Goal: Information Seeking & Learning: Learn about a topic

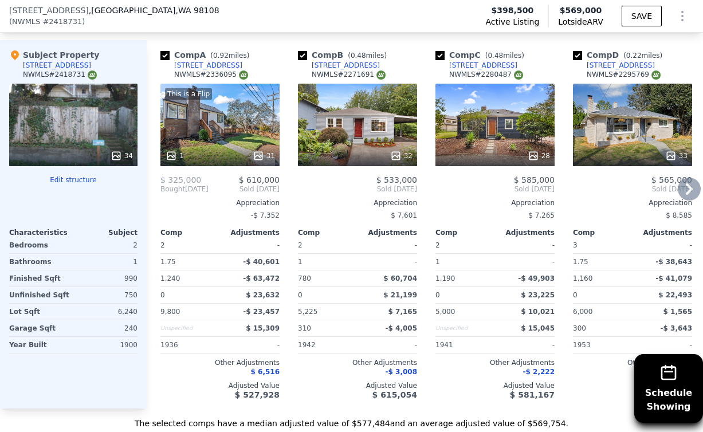
scroll to position [1155, 0]
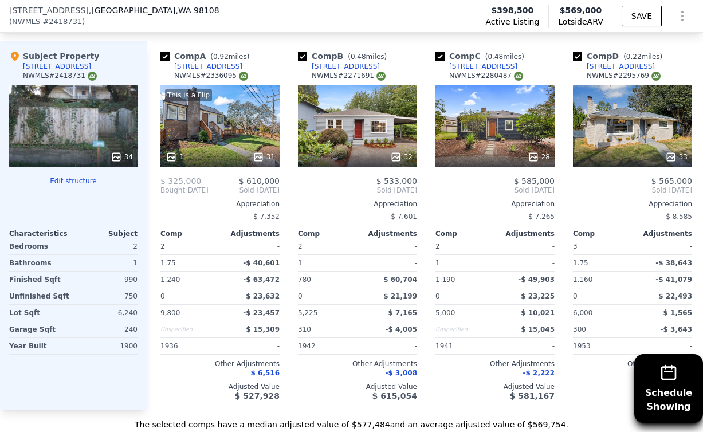
click at [114, 159] on icon at bounding box center [116, 156] width 11 height 11
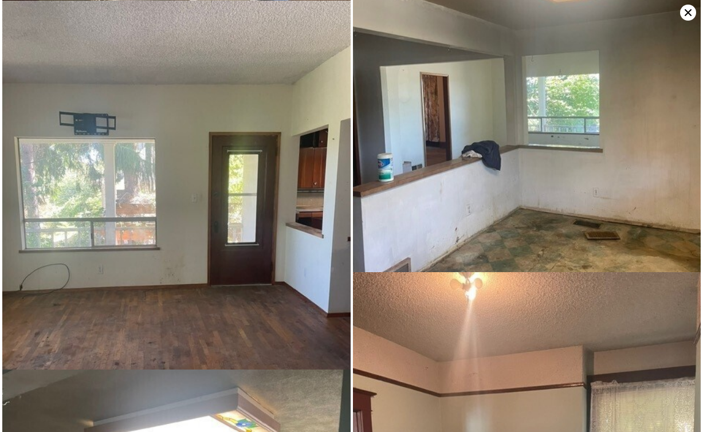
scroll to position [3417, 0]
click at [687, 15] on icon at bounding box center [688, 13] width 16 height 16
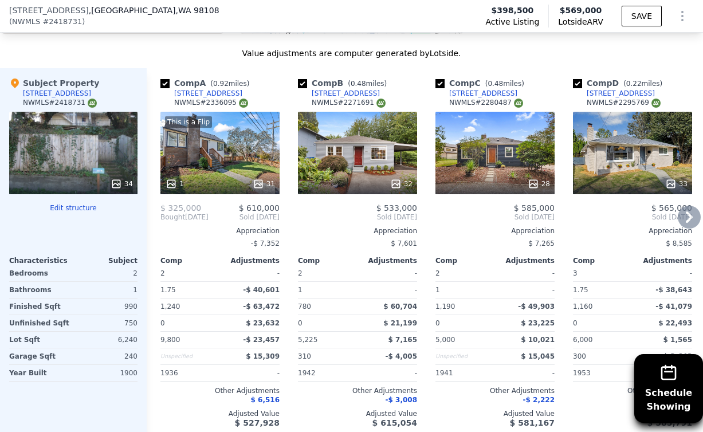
scroll to position [1124, 0]
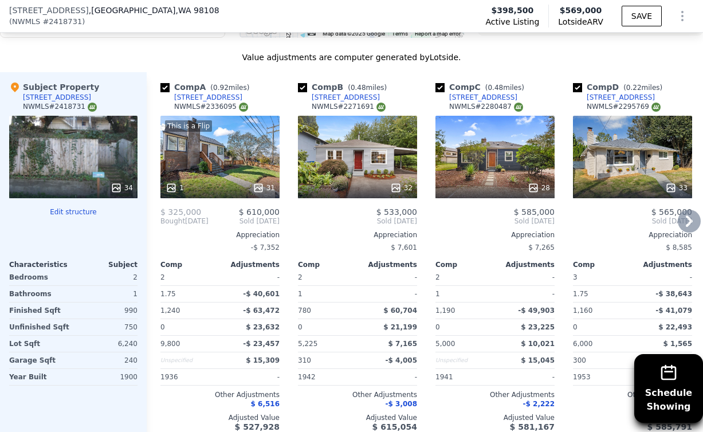
click at [690, 222] on icon at bounding box center [689, 220] width 7 height 11
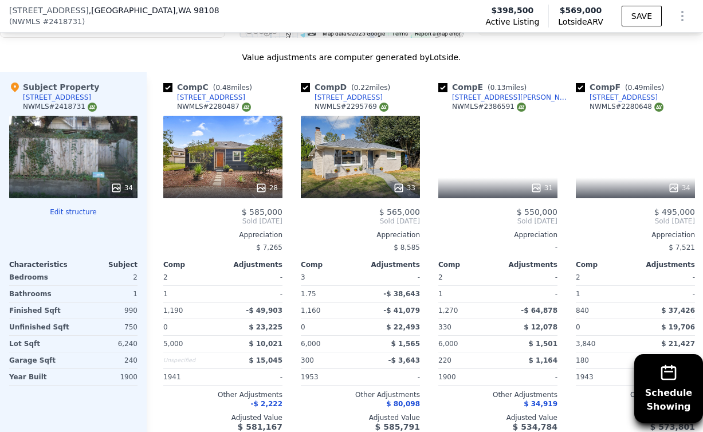
scroll to position [0, 275]
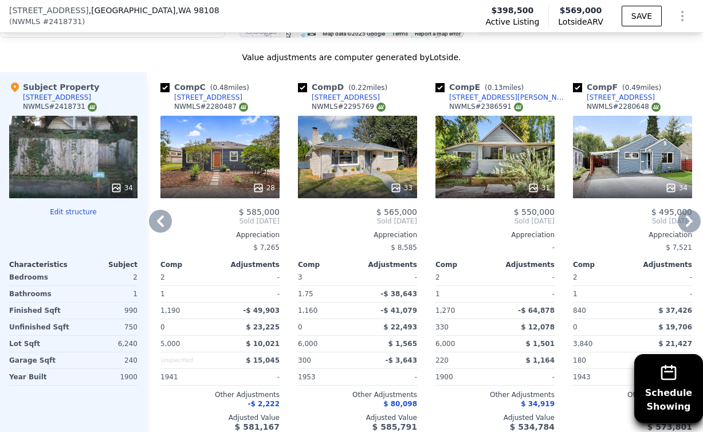
click at [687, 223] on icon at bounding box center [689, 221] width 23 height 23
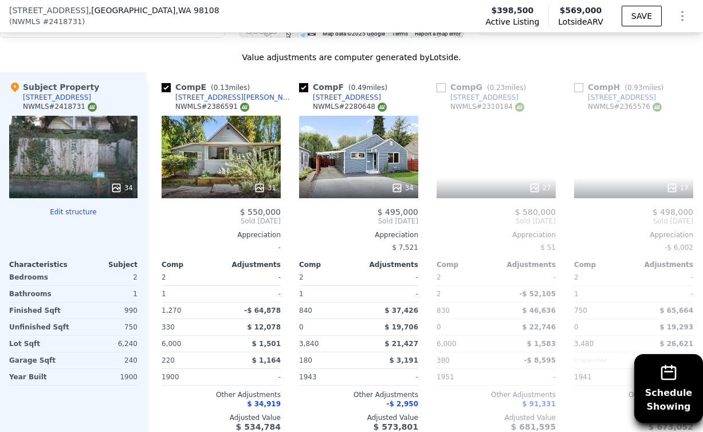
scroll to position [0, 550]
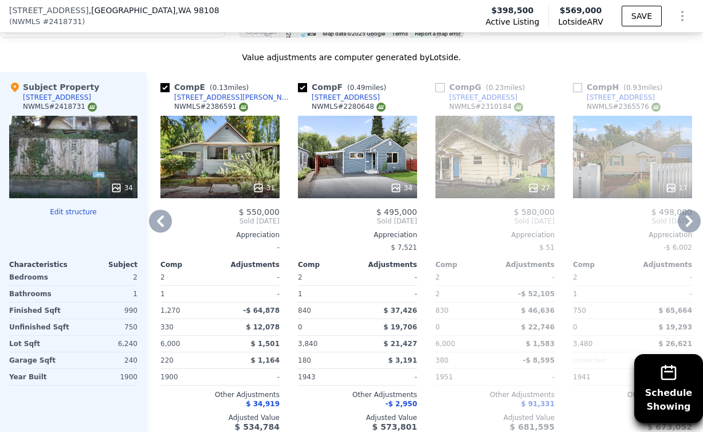
click at [686, 219] on icon at bounding box center [689, 221] width 23 height 23
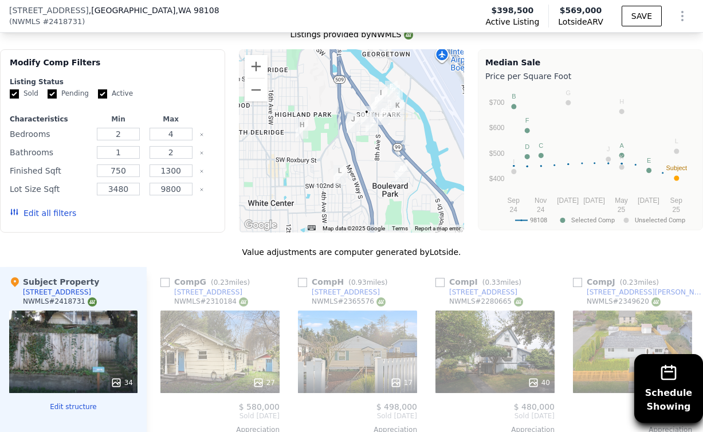
scroll to position [884, 0]
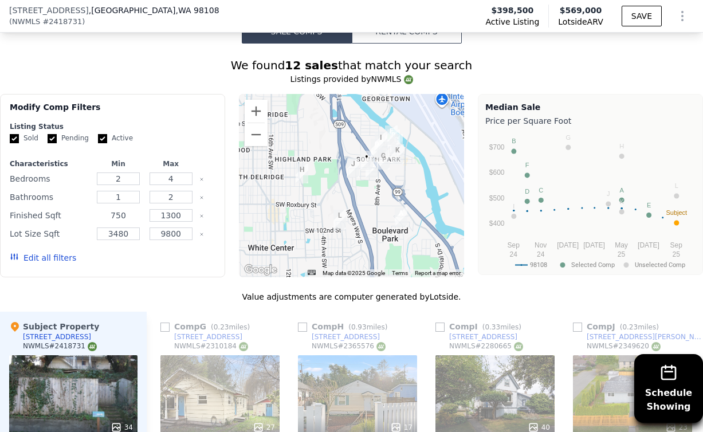
click at [127, 216] on input "750" at bounding box center [118, 215] width 43 height 13
type input "7"
type input "1400"
click at [170, 214] on input "1300" at bounding box center [170, 215] width 43 height 13
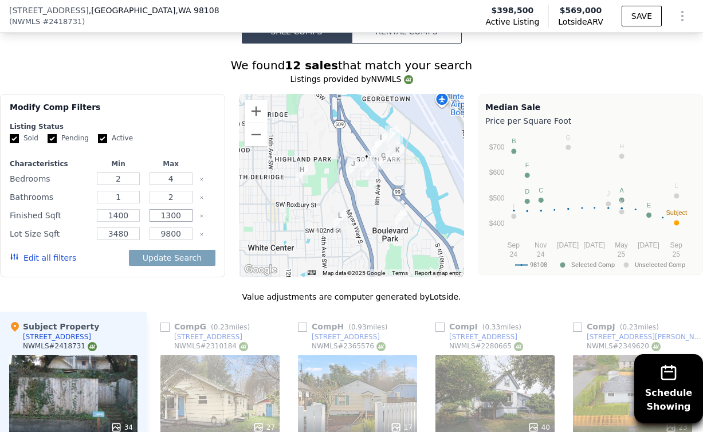
click at [170, 214] on input "1300" at bounding box center [170, 215] width 43 height 13
type input "290"
type input "2000"
click at [198, 278] on div "We found 12 sales that match your search Listings provided by NWMLS Filters Map…" at bounding box center [351, 378] width 703 height 643
click at [195, 262] on button "Update Search" at bounding box center [172, 258] width 86 height 16
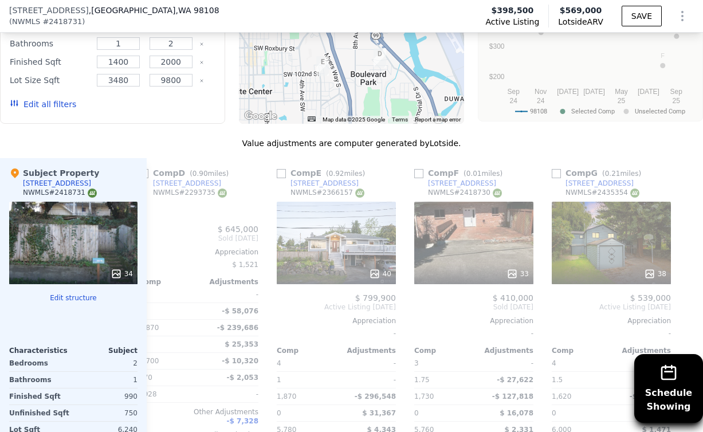
scroll to position [1048, 0]
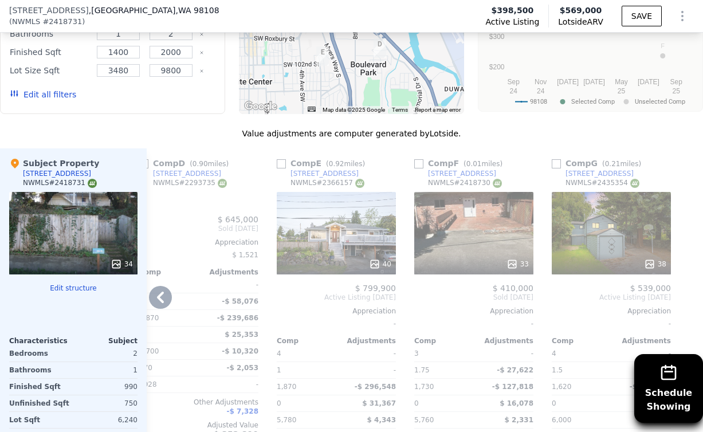
click at [161, 297] on icon at bounding box center [160, 297] width 23 height 23
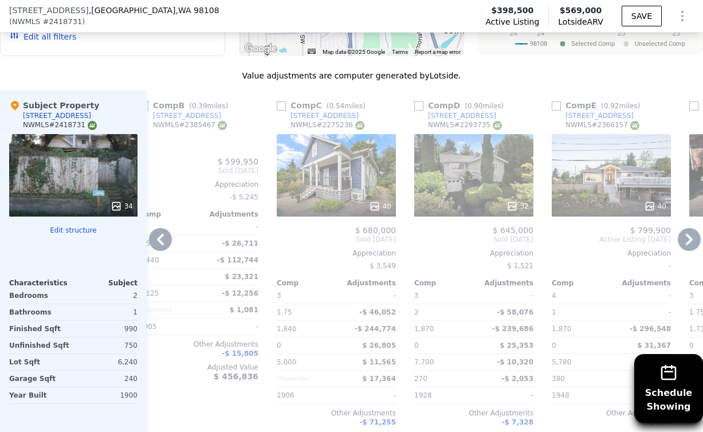
scroll to position [1108, 0]
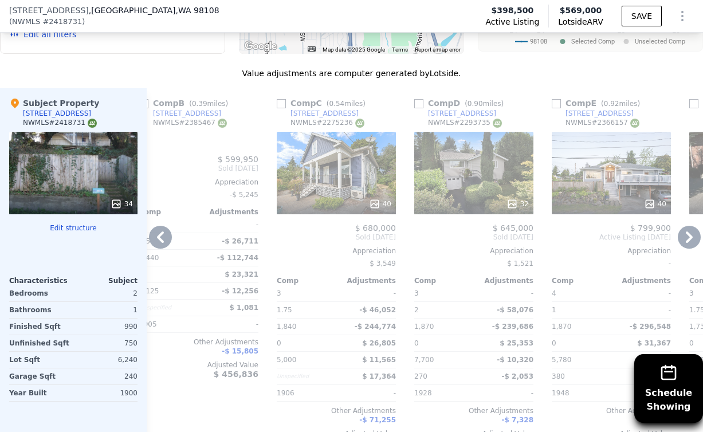
click at [151, 225] on div "3" at bounding box center [167, 225] width 57 height 16
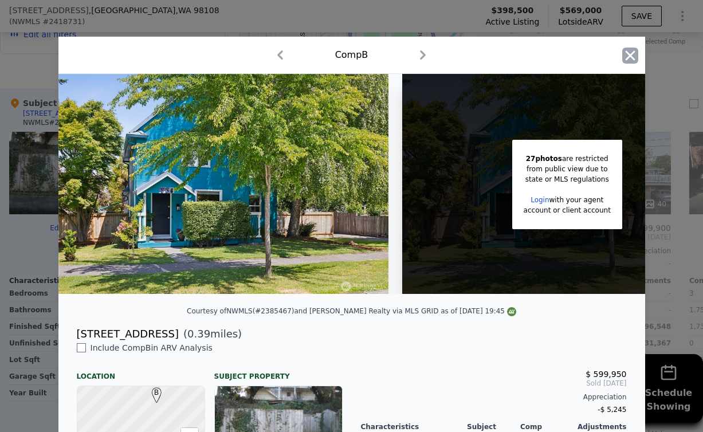
click at [630, 59] on icon "button" at bounding box center [630, 56] width 16 height 16
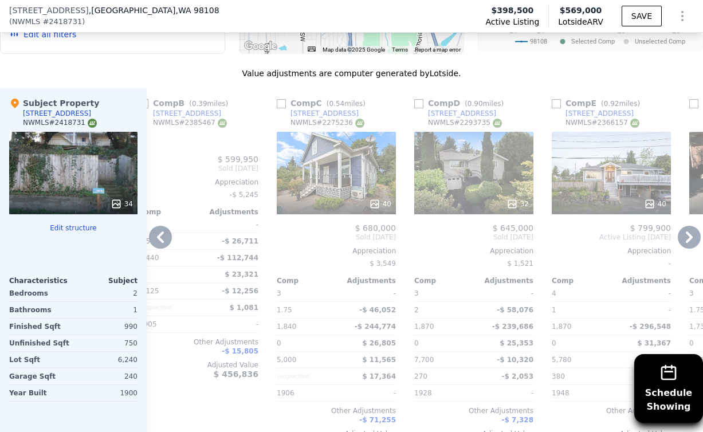
click at [155, 238] on icon at bounding box center [160, 237] width 23 height 23
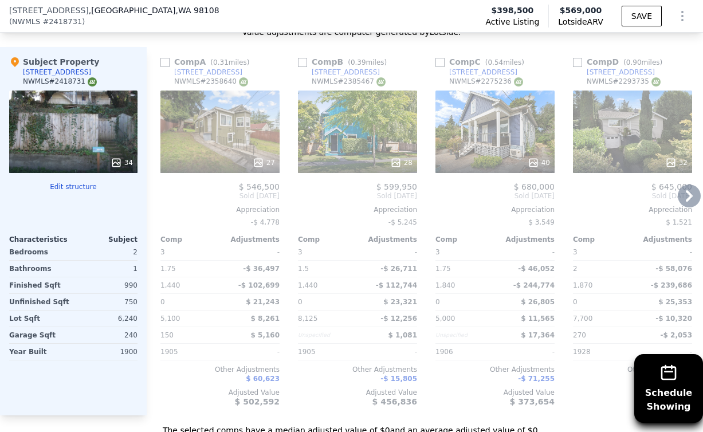
scroll to position [1143, 0]
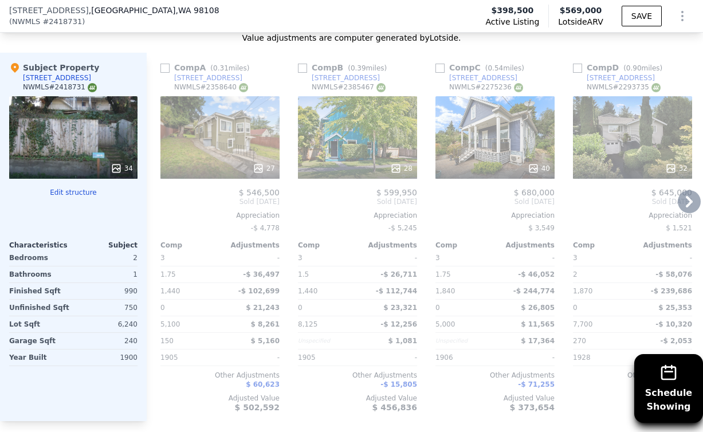
click at [253, 170] on icon at bounding box center [258, 168] width 11 height 11
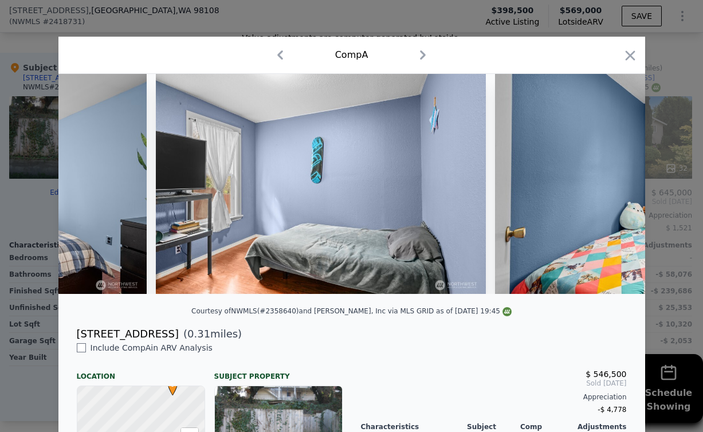
scroll to position [0, 4530]
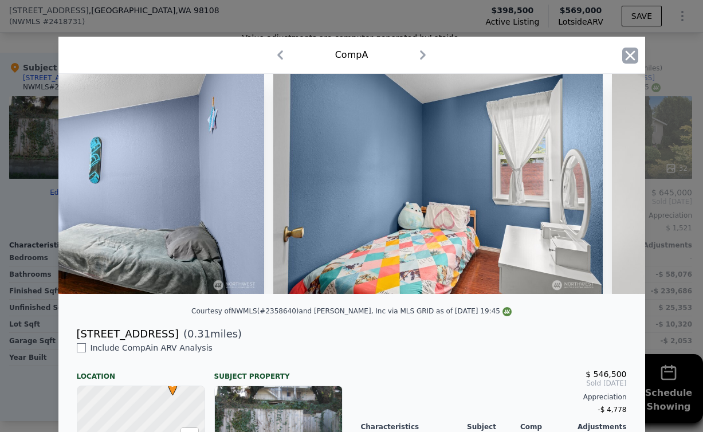
click at [626, 58] on icon "button" at bounding box center [630, 55] width 10 height 10
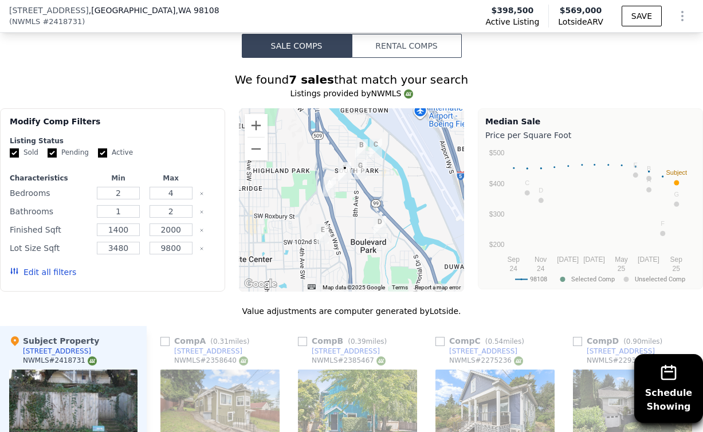
scroll to position [580, 0]
